Goal: Task Accomplishment & Management: Use online tool/utility

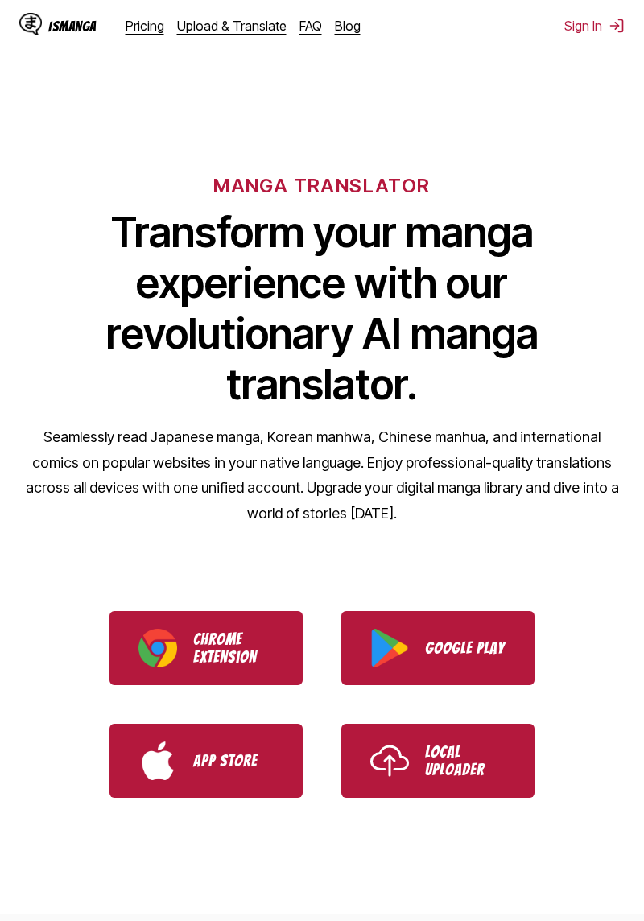
click at [480, 653] on p "Google Play" at bounding box center [465, 648] width 81 height 18
click at [469, 674] on link "Google Play" at bounding box center [437, 648] width 193 height 74
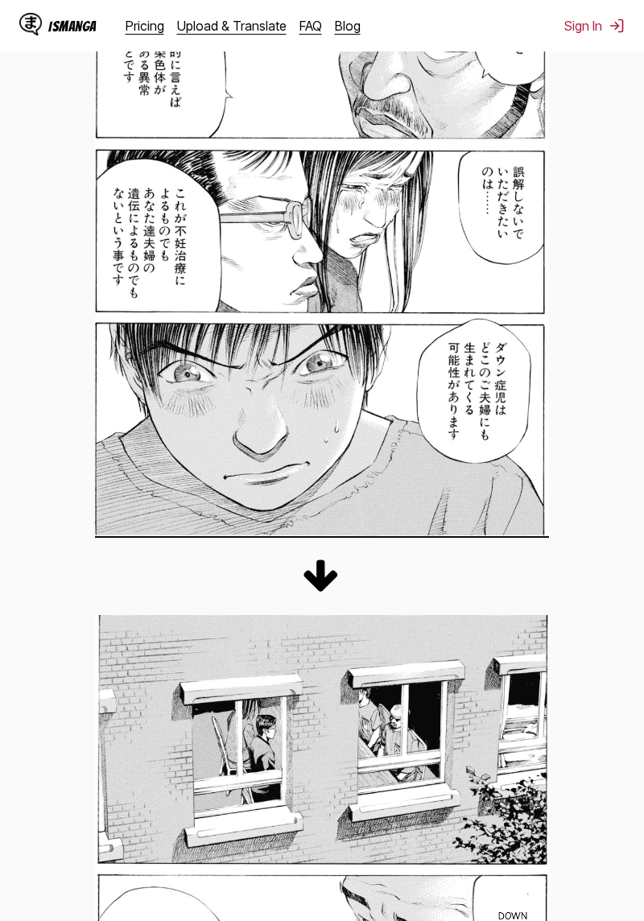
scroll to position [1396, 0]
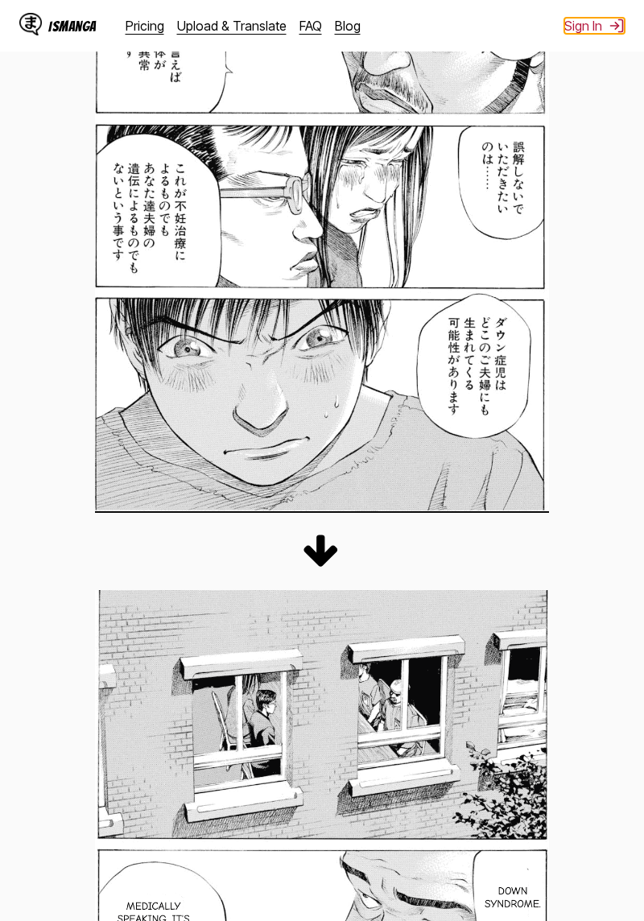
click at [606, 19] on button "Sign In" at bounding box center [594, 26] width 60 height 16
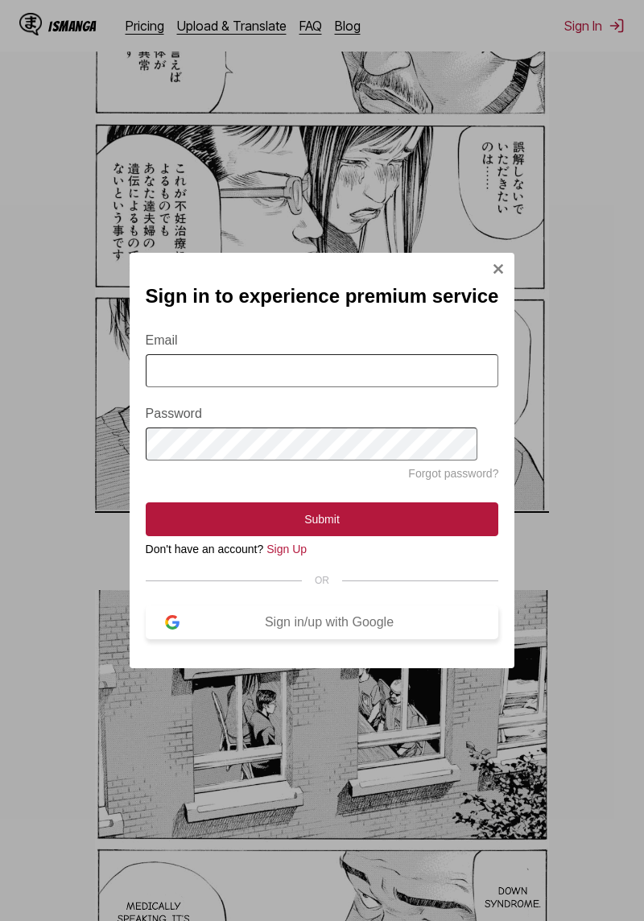
click at [234, 620] on div "Sign in/up with Google" at bounding box center [330, 622] width 300 height 14
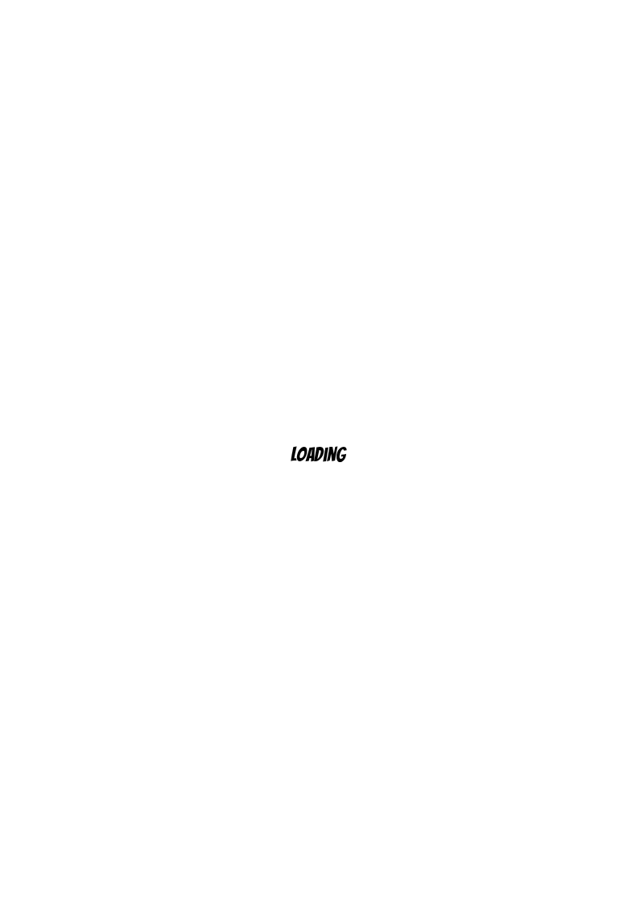
scroll to position [53, 0]
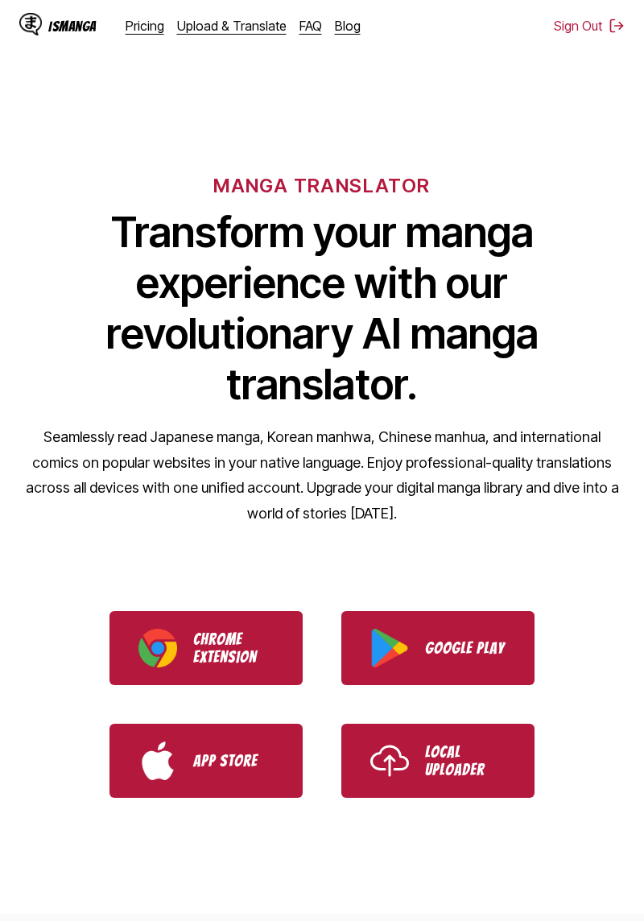
click at [602, 6] on div "IsManga Pricing Upload & Translate FAQ Blog Sign Out Pricing Upload & Translate…" at bounding box center [322, 26] width 644 height 52
click at [602, 24] on button "Sign Out" at bounding box center [589, 26] width 71 height 16
click at [593, 19] on button "Sign In" at bounding box center [594, 26] width 60 height 16
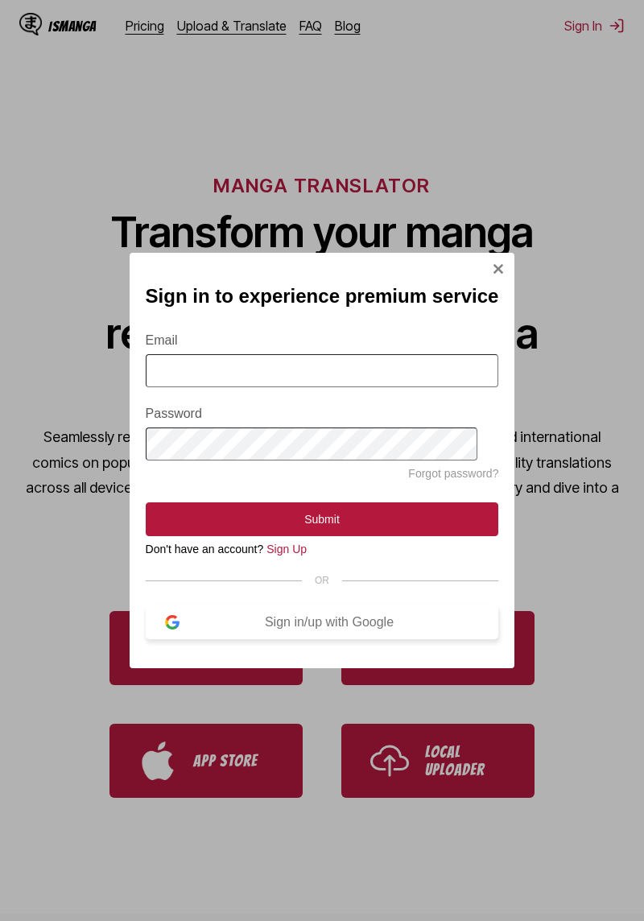
click at [362, 639] on button "Sign in/up with Google" at bounding box center [323, 623] width 354 height 34
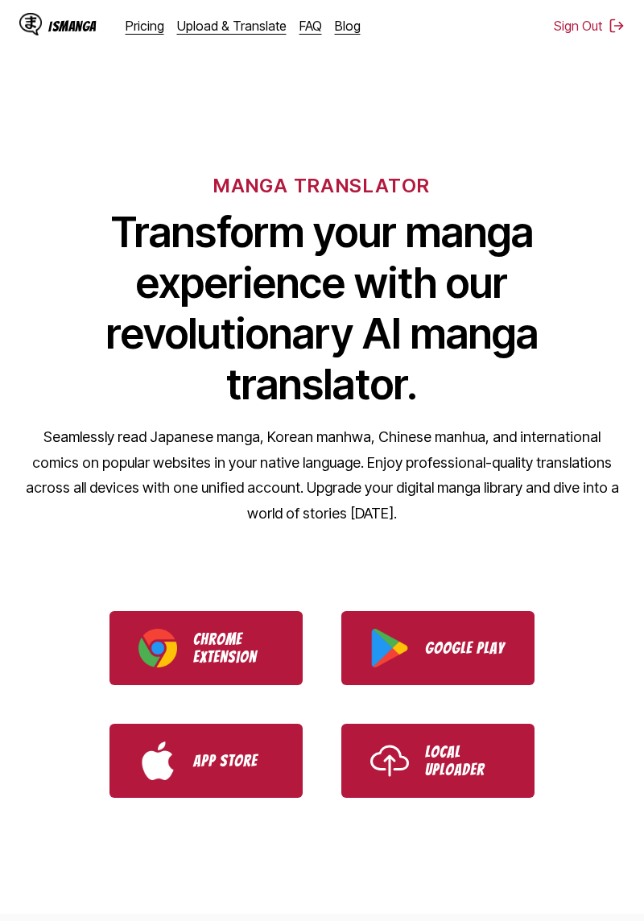
click at [75, 26] on div "IsManga" at bounding box center [72, 26] width 48 height 15
click at [254, 155] on div "MANGA TRANSLATOR Transform your manga experience with our revolutionary AI mang…" at bounding box center [322, 323] width 644 height 434
click at [216, 356] on h1 "Transform your manga experience with our revolutionary AI manga translator." at bounding box center [322, 308] width 606 height 203
click at [195, 404] on h1 "Transform your manga experience with our revolutionary AI manga translator." at bounding box center [322, 308] width 606 height 203
click at [238, 652] on p "Chrome Extension" at bounding box center [233, 648] width 81 height 35
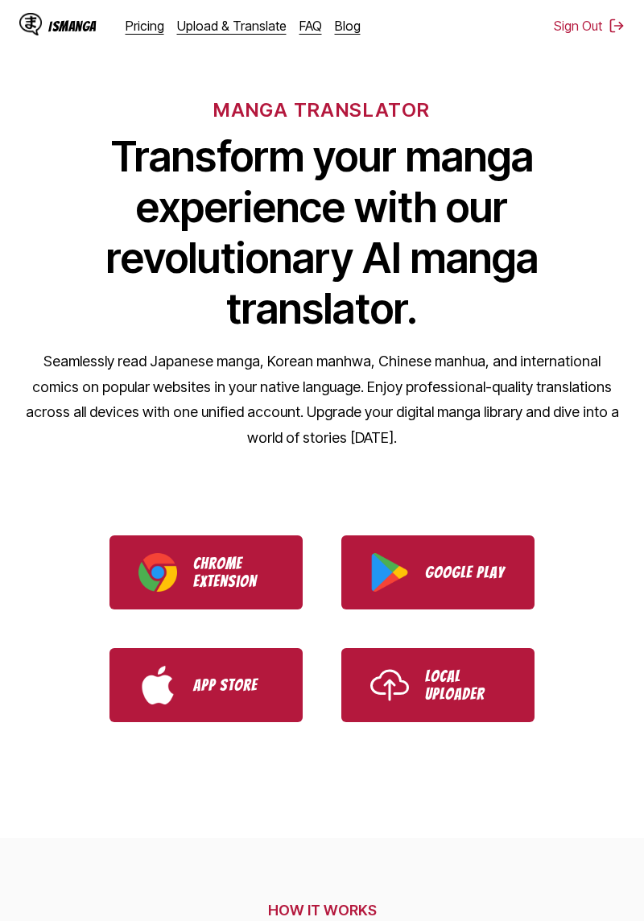
scroll to position [84, 0]
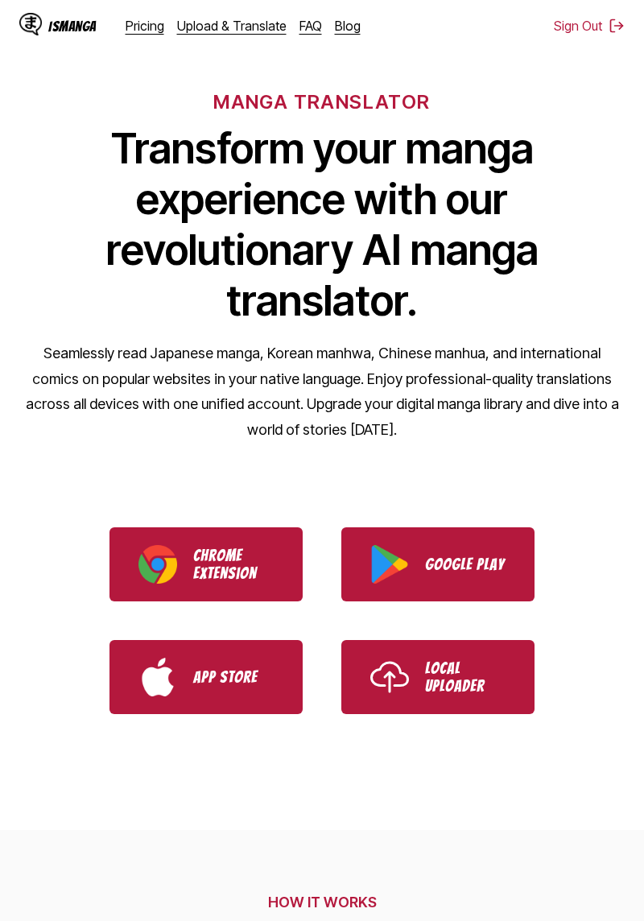
click at [501, 676] on p "Local Uploader" at bounding box center [465, 677] width 81 height 35
click at [604, 29] on button "Sign Out" at bounding box center [589, 26] width 71 height 16
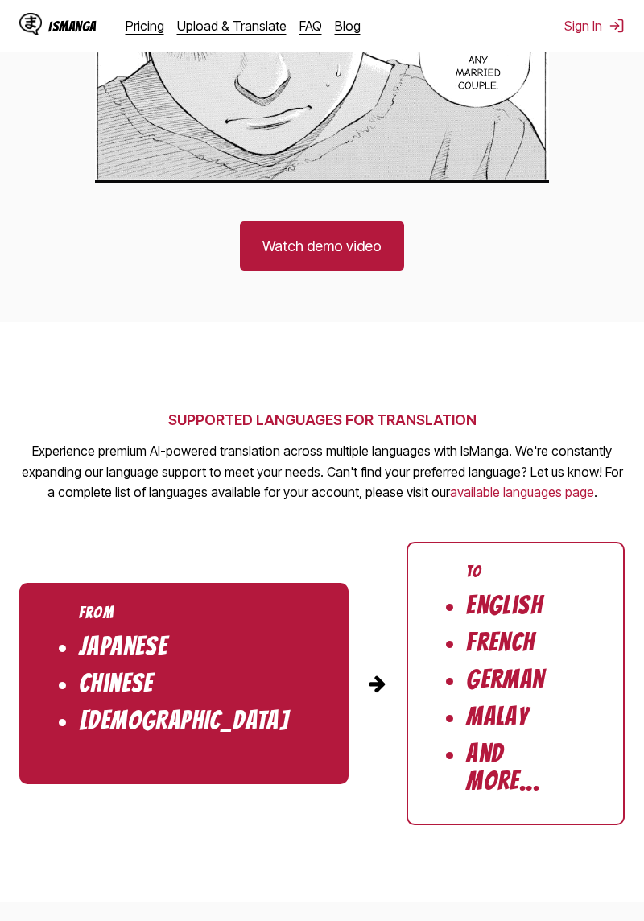
scroll to position [2607, 0]
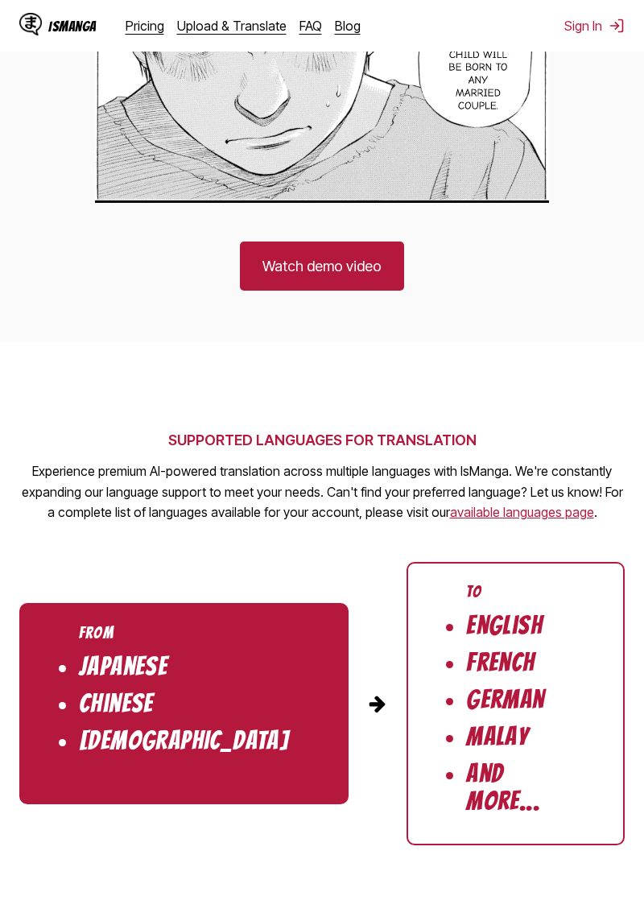
click at [290, 258] on link "Watch demo video" at bounding box center [322, 266] width 164 height 49
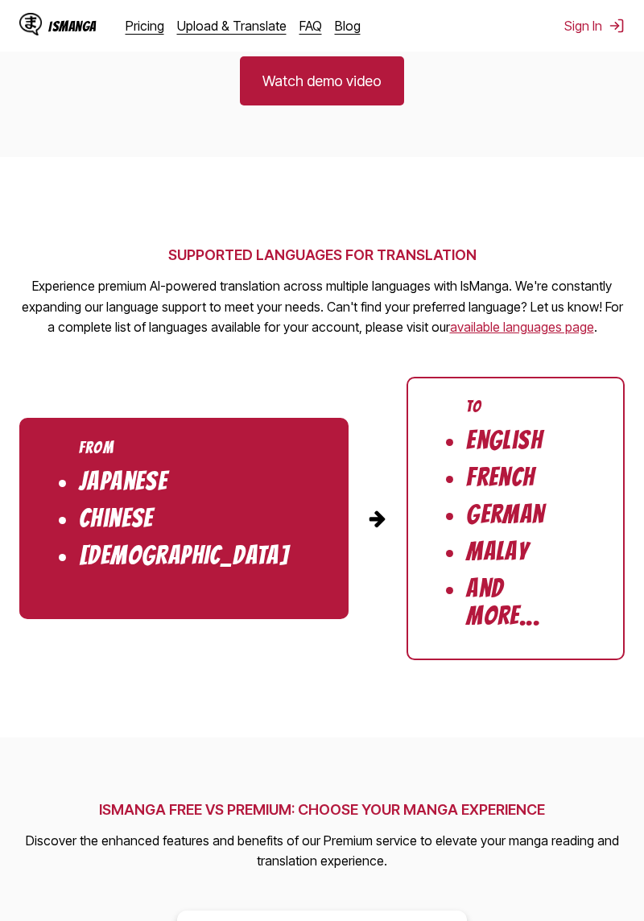
scroll to position [2809, 0]
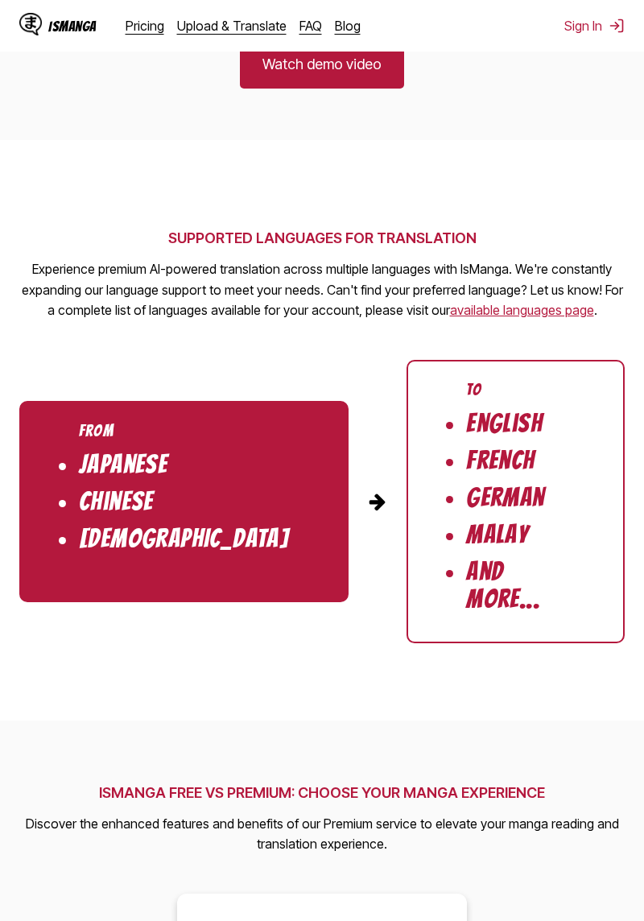
click at [493, 527] on ul "To English French German Malay And More..." at bounding box center [516, 501] width 218 height 283
click at [218, 569] on ul "From Japanese Chinese Korean" at bounding box center [183, 501] width 329 height 201
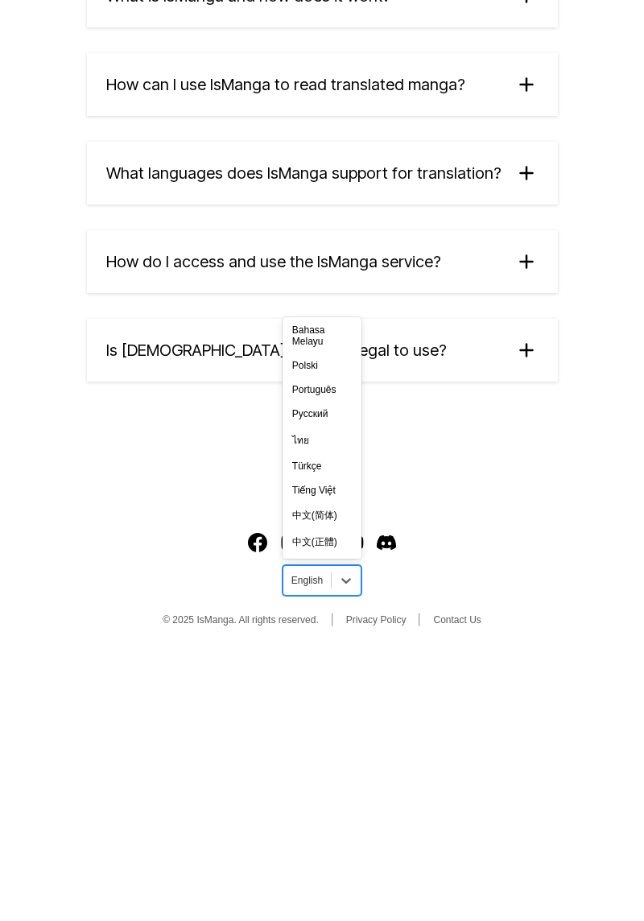
scroll to position [258, 0]
click at [325, 742] on div "Türkçe" at bounding box center [322, 738] width 79 height 24
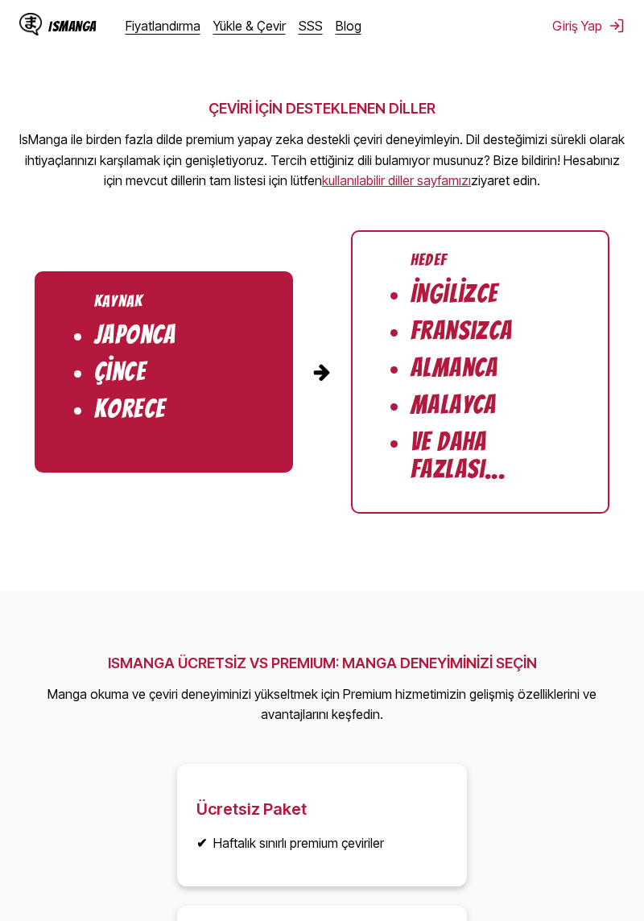
scroll to position [2887, 0]
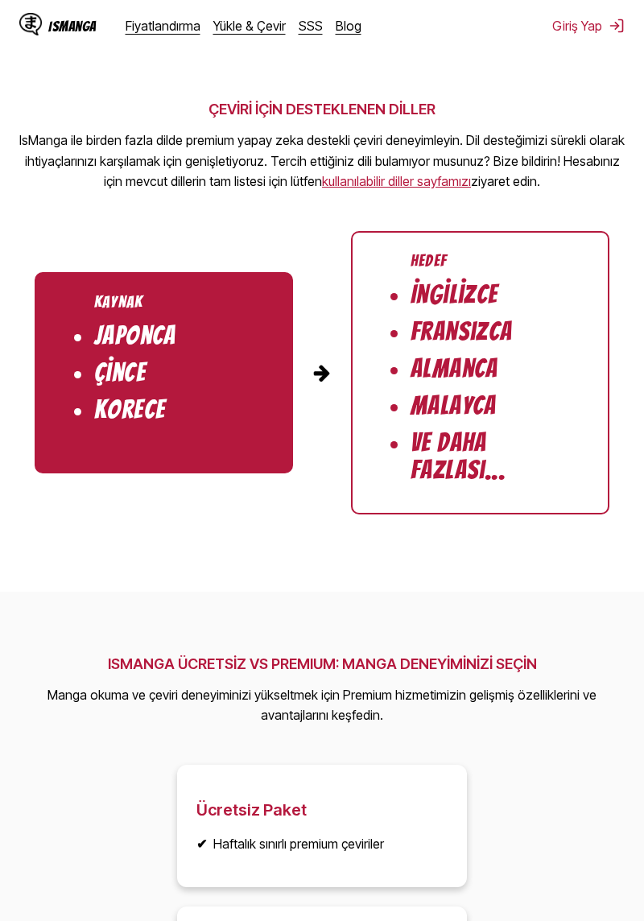
click at [587, 32] on button "Giriş Yap" at bounding box center [588, 26] width 72 height 16
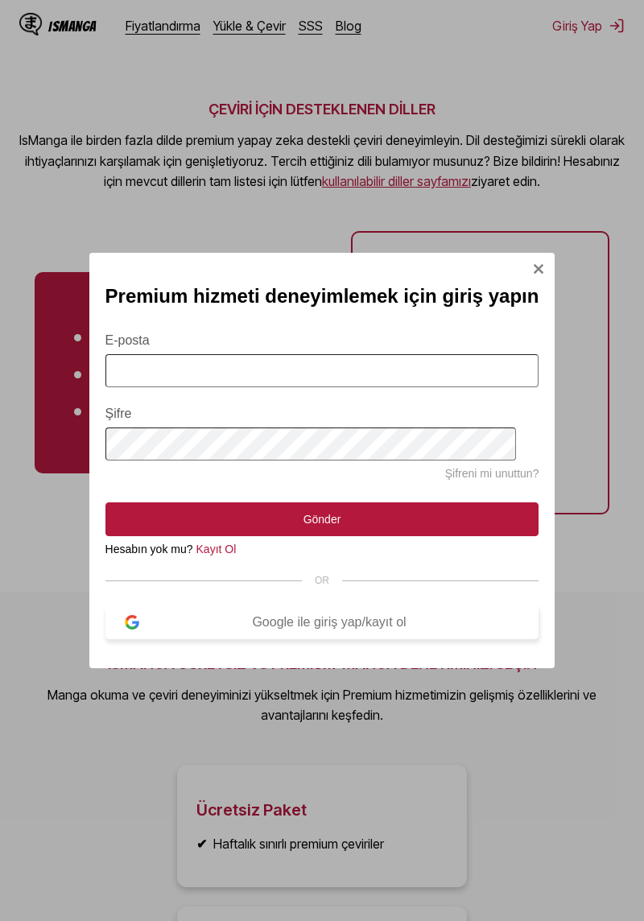
click at [371, 630] on div "Google ile giriş yap/kayıt ol" at bounding box center [329, 622] width 381 height 14
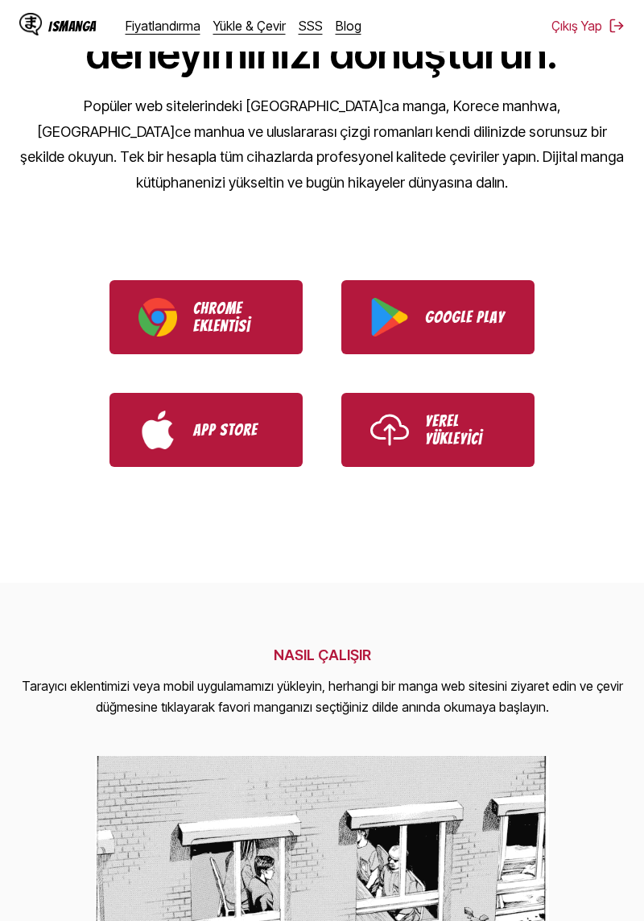
scroll to position [271, 0]
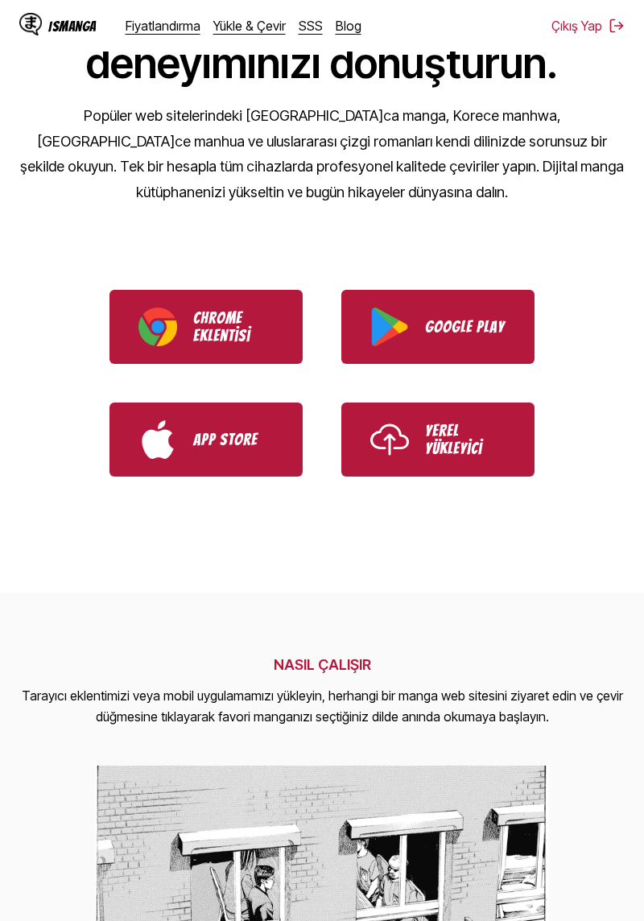
click at [242, 309] on p "Chrome Eklentisi" at bounding box center [233, 326] width 81 height 35
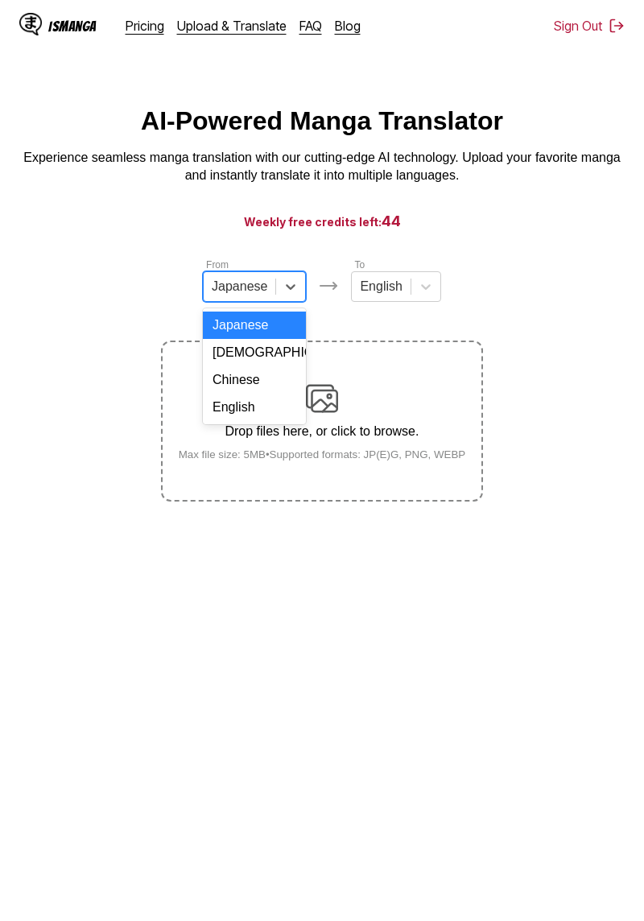
click at [254, 407] on div "English" at bounding box center [254, 407] width 103 height 27
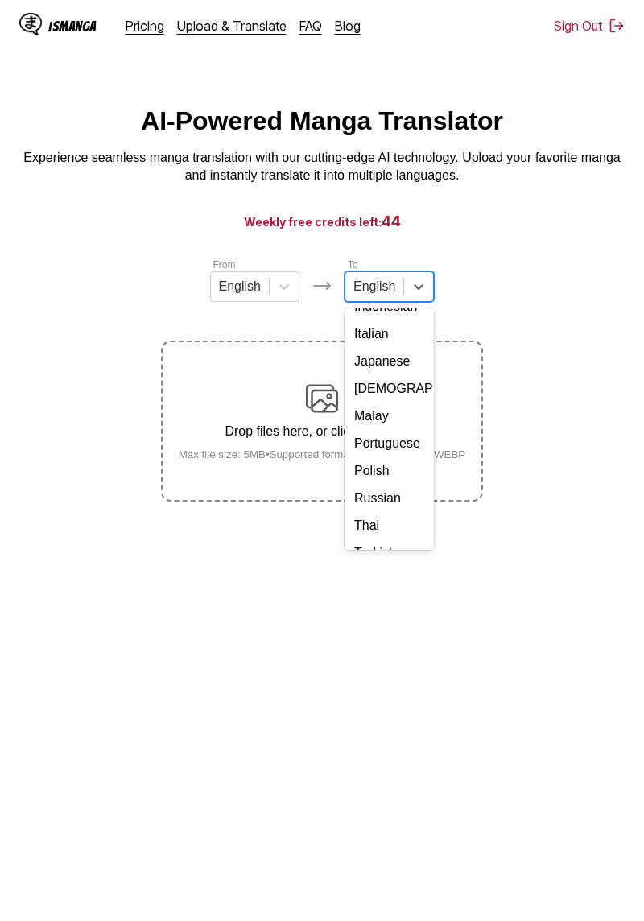
scroll to position [225, 0]
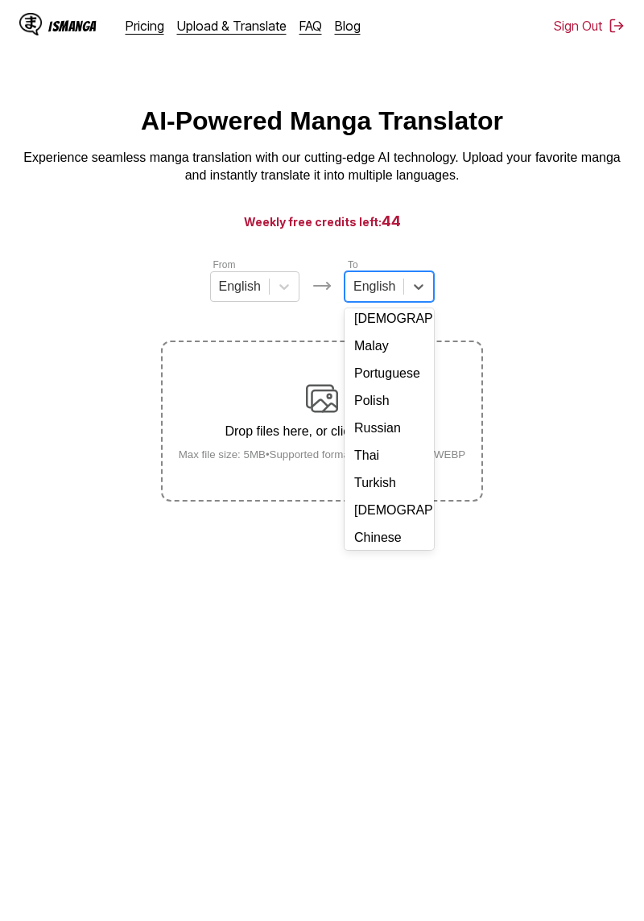
click at [391, 487] on div "Turkish" at bounding box center [389, 482] width 89 height 27
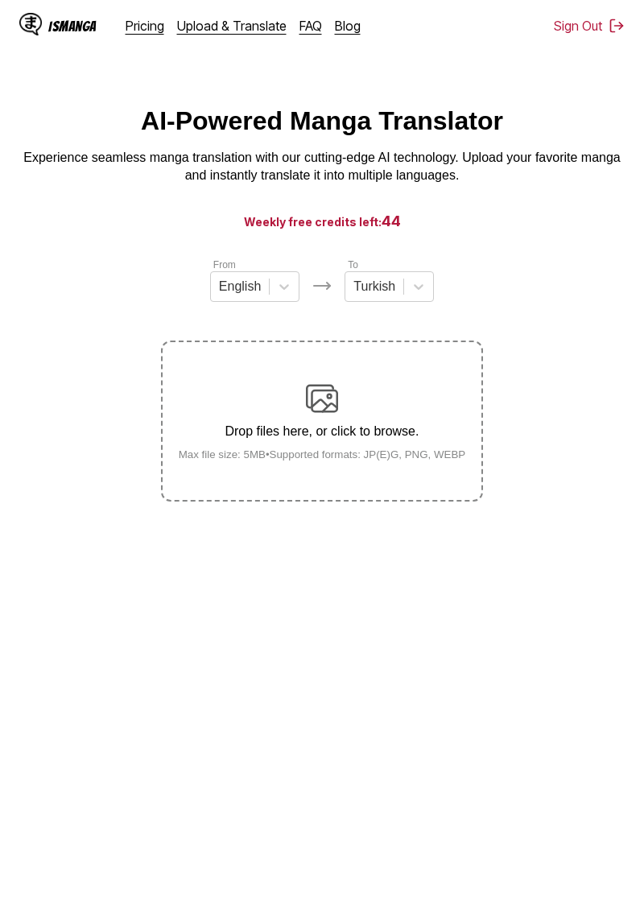
click at [407, 439] on p "Drop files here, or click to browse." at bounding box center [322, 431] width 313 height 14
click at [0, 0] on input "Drop files here, or click to browse. Max file size: 5MB • Supported formats: JP…" at bounding box center [0, 0] width 0 height 0
